Goal: Task Accomplishment & Management: Manage account settings

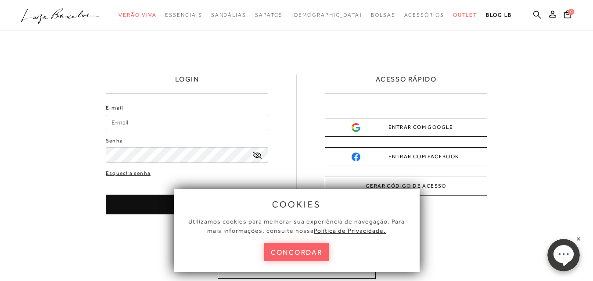
drag, startPoint x: 296, startPoint y: 261, endPoint x: 305, endPoint y: 252, distance: 12.1
click at [296, 260] on button "concordar" at bounding box center [296, 253] width 65 height 18
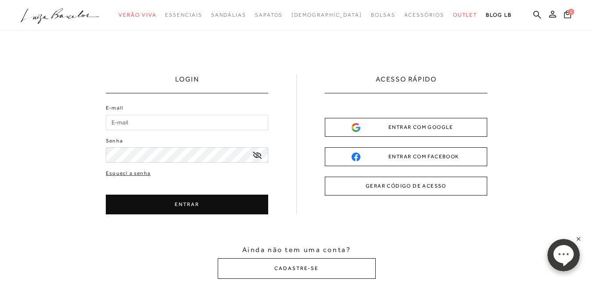
click at [136, 123] on input "E-mail" at bounding box center [187, 122] width 162 height 15
drag, startPoint x: 515, startPoint y: 61, endPoint x: 518, endPoint y: 73, distance: 12.2
click at [516, 65] on div "LOGIN E-mail Senha ENTRAR" at bounding box center [296, 177] width 593 height 292
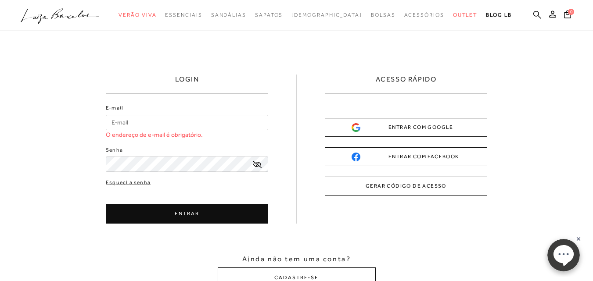
click at [163, 121] on input "E-mail" at bounding box center [187, 122] width 162 height 15
type input "antoniocordeironeto3@gmail.com"
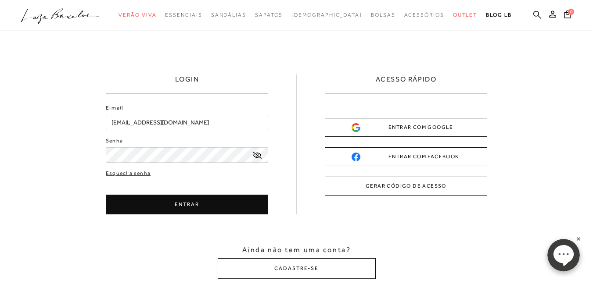
click at [260, 157] on icon at bounding box center [257, 155] width 9 height 7
click at [201, 204] on button "ENTRAR" at bounding box center [187, 205] width 162 height 20
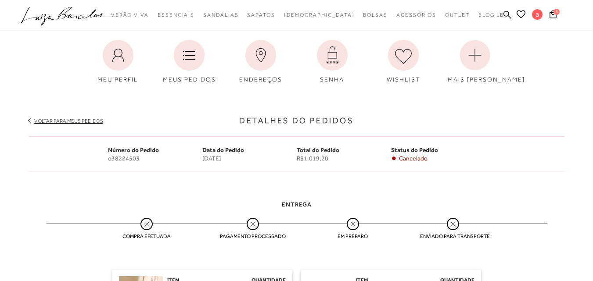
click at [93, 120] on link "Voltar para meus pedidos" at bounding box center [68, 121] width 69 height 6
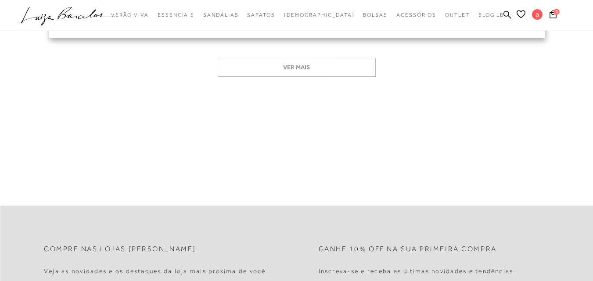
scroll to position [44, 0]
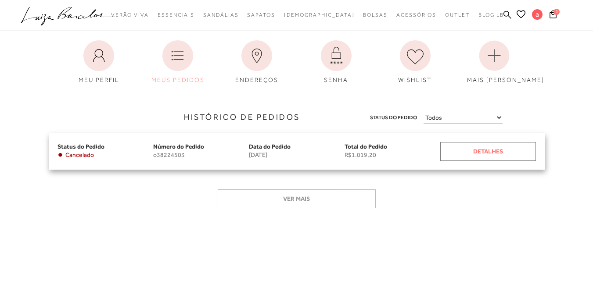
click at [493, 154] on div "Detalhes" at bounding box center [488, 151] width 96 height 19
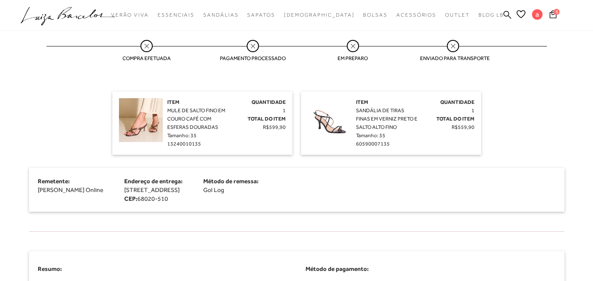
scroll to position [176, 0]
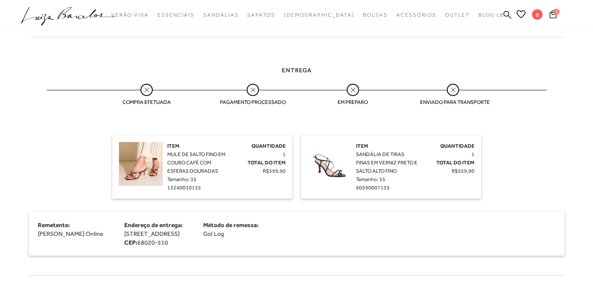
click at [138, 169] on img at bounding box center [141, 164] width 44 height 44
click at [191, 175] on div "Item MULE DE SALTO FINO EM COURO CAFÉ COM ESFERAS DOURADAS Tamanho: 35 13240010…" at bounding box center [198, 167] width 62 height 50
click at [147, 100] on span "Compra efetuada" at bounding box center [147, 102] width 66 height 6
click at [146, 179] on img at bounding box center [141, 164] width 44 height 44
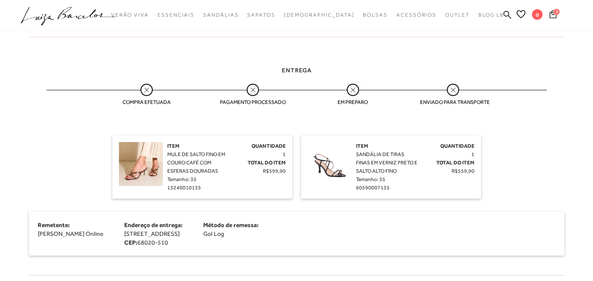
click at [181, 180] on span "Tamanho: 35" at bounding box center [181, 179] width 29 height 6
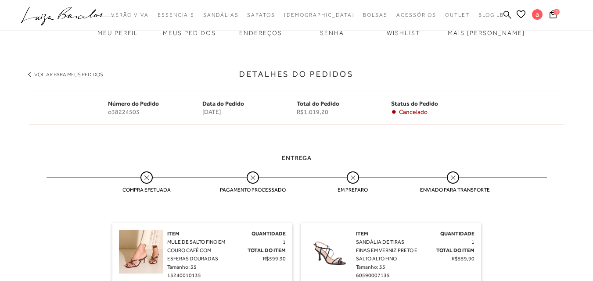
scroll to position [44, 0]
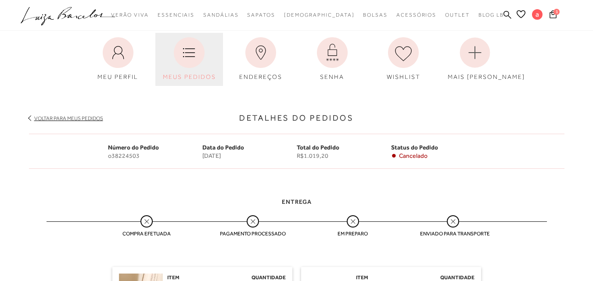
click at [197, 54] on icon at bounding box center [189, 52] width 31 height 31
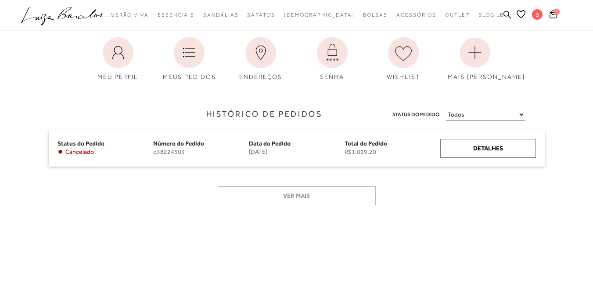
click at [522, 113] on select "Todos Aguardando Pagamento Em Processamento Entregue Cancelado" at bounding box center [485, 114] width 79 height 13
click at [446, 108] on select "Todos Aguardando Pagamento Em Processamento Entregue Cancelado" at bounding box center [485, 114] width 79 height 13
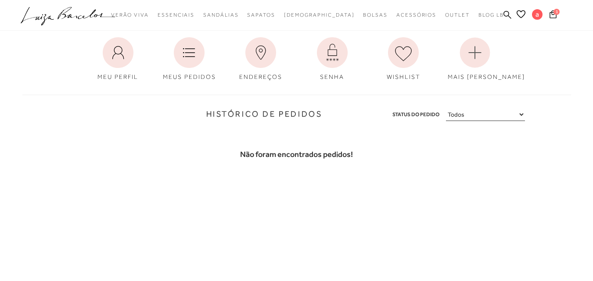
click at [521, 115] on select "Todos Aguardando Pagamento Em Processamento Entregue Cancelado" at bounding box center [485, 114] width 79 height 13
click at [446, 108] on select "Todos Aguardando Pagamento Em Processamento Entregue Cancelado" at bounding box center [485, 114] width 79 height 13
click at [521, 114] on select "Todos Aguardando Pagamento Em Processamento Entregue Cancelado" at bounding box center [485, 114] width 79 height 13
click at [446, 108] on select "Todos Aguardando Pagamento Em Processamento Entregue Cancelado" at bounding box center [485, 114] width 79 height 13
click at [521, 115] on select "Todos Aguardando Pagamento Em Processamento Entregue Cancelado" at bounding box center [485, 114] width 79 height 13
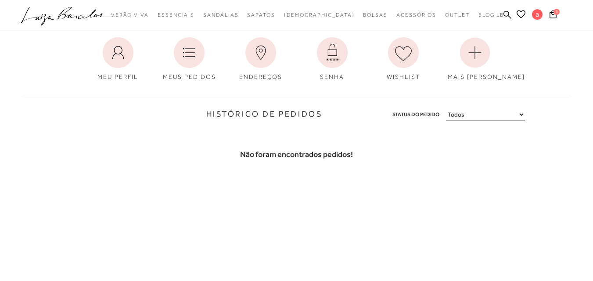
click at [446, 108] on select "Todos Aguardando Pagamento Em Processamento Entregue Cancelado" at bounding box center [485, 114] width 79 height 13
click at [522, 115] on select "Todos Aguardando Pagamento Em Processamento Entregue Cancelado" at bounding box center [485, 114] width 79 height 13
click at [446, 108] on select "Todos Aguardando Pagamento Em Processamento Entregue Cancelado" at bounding box center [485, 114] width 79 height 13
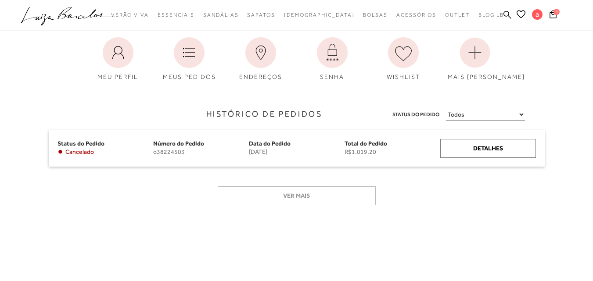
click at [521, 113] on select "Todos Aguardando Pagamento Em Processamento Entregue Cancelado" at bounding box center [485, 114] width 79 height 13
select select
click at [446, 108] on select "Todos Aguardando Pagamento Em Processamento Entregue Cancelado" at bounding box center [485, 114] width 79 height 13
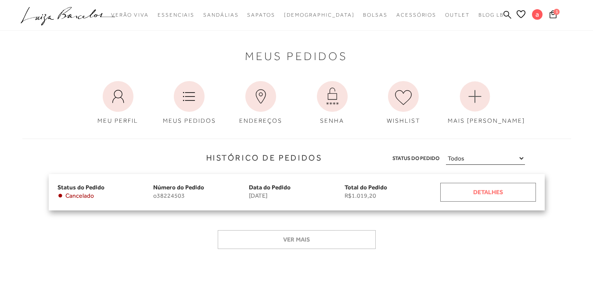
click at [469, 191] on div "Detalhes" at bounding box center [488, 192] width 96 height 19
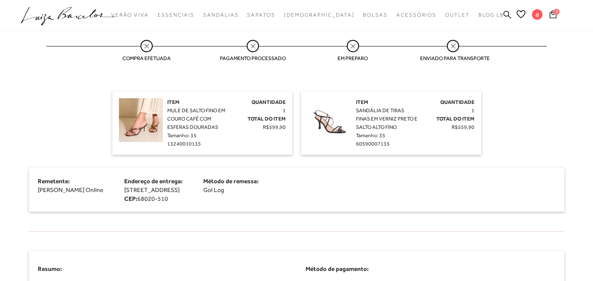
scroll to position [132, 0]
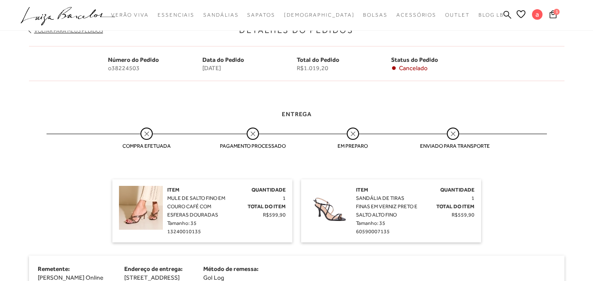
click at [159, 212] on img at bounding box center [141, 208] width 44 height 44
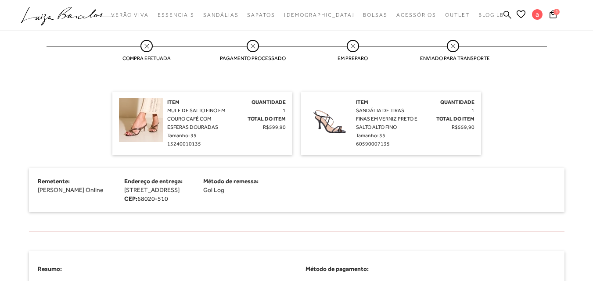
scroll to position [0, 0]
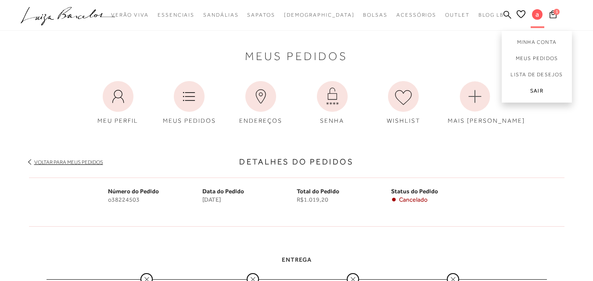
click at [541, 89] on link "Sair" at bounding box center [537, 93] width 70 height 20
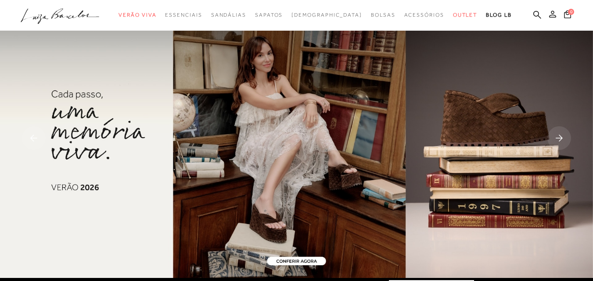
click at [549, 16] on icon at bounding box center [552, 14] width 7 height 7
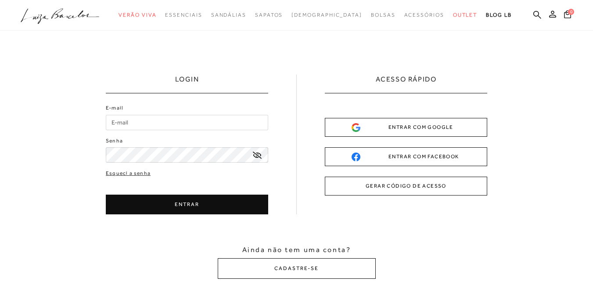
drag, startPoint x: 142, startPoint y: 117, endPoint x: 142, endPoint y: 123, distance: 5.7
click at [143, 118] on input "E-mail" at bounding box center [187, 122] width 162 height 15
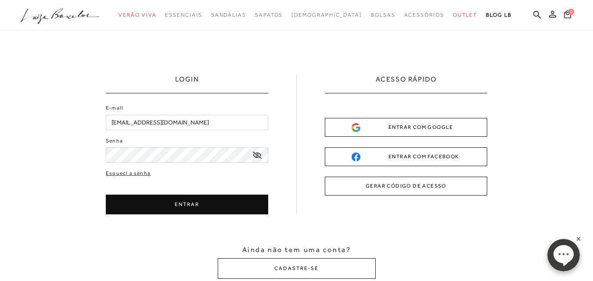
type input "valdenirpva@hotmail.com"
click at [261, 158] on icon at bounding box center [257, 155] width 9 height 7
click at [191, 210] on button "ENTRAR" at bounding box center [187, 205] width 162 height 20
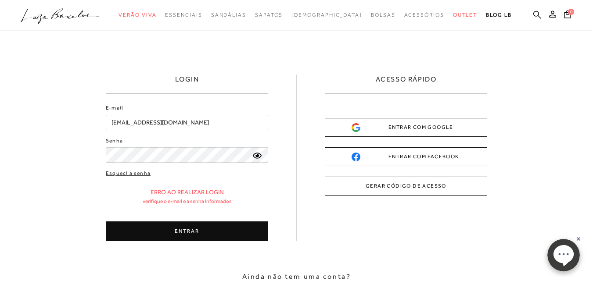
click at [190, 230] on button "ENTRAR" at bounding box center [187, 232] width 162 height 20
click at [176, 231] on button "ENTRAR" at bounding box center [187, 232] width 162 height 20
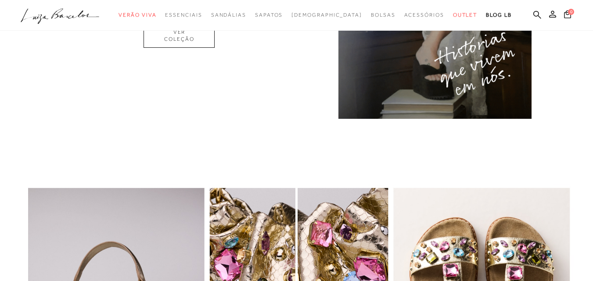
scroll to position [571, 0]
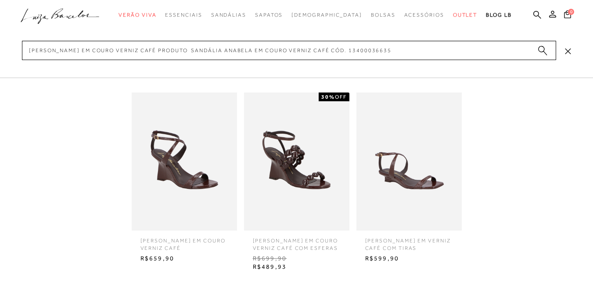
type input "SANDÁLIA ANABELA EM COURO VERNIZ CAFÉ PRODUTO SANDÁLIA ANABELA EM COURO VERNIZ …"
click at [177, 188] on img at bounding box center [184, 162] width 105 height 138
